Goal: Use online tool/utility: Utilize a website feature to perform a specific function

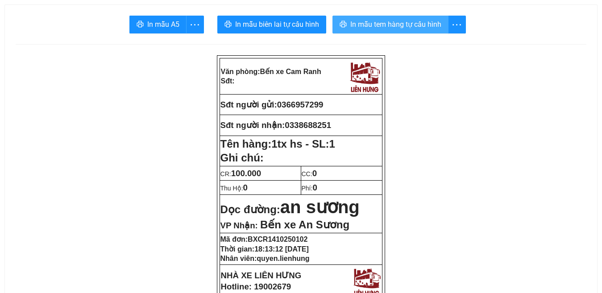
click at [392, 20] on span "In mẫu tem hàng tự cấu hình" at bounding box center [395, 24] width 91 height 11
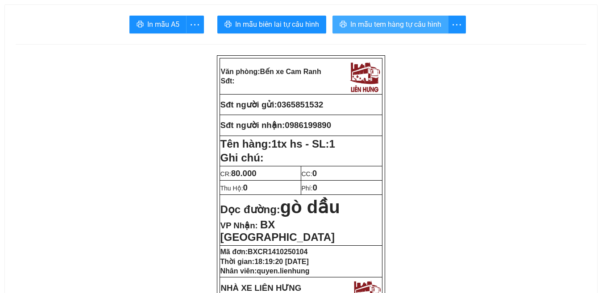
click at [406, 23] on span "In mẫu tem hàng tự cấu hình" at bounding box center [395, 24] width 91 height 11
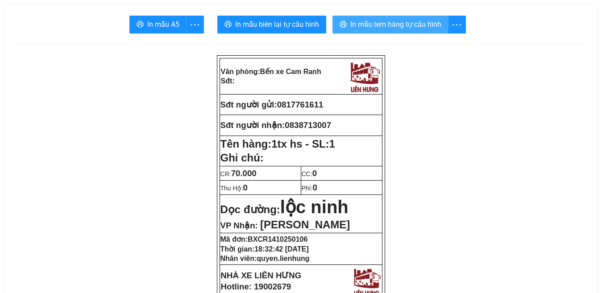
click at [397, 25] on span "In mẫu tem hàng tự cấu hình" at bounding box center [395, 24] width 91 height 11
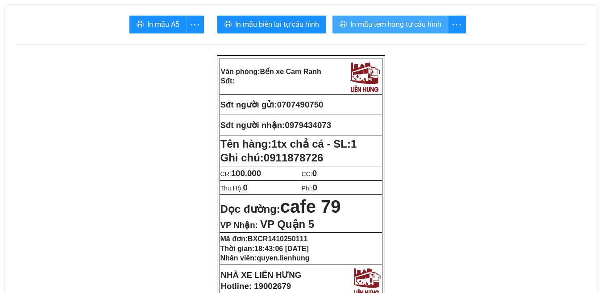
click at [391, 21] on span "In mẫu tem hàng tự cấu hình" at bounding box center [395, 24] width 91 height 11
